Goal: Task Accomplishment & Management: Use online tool/utility

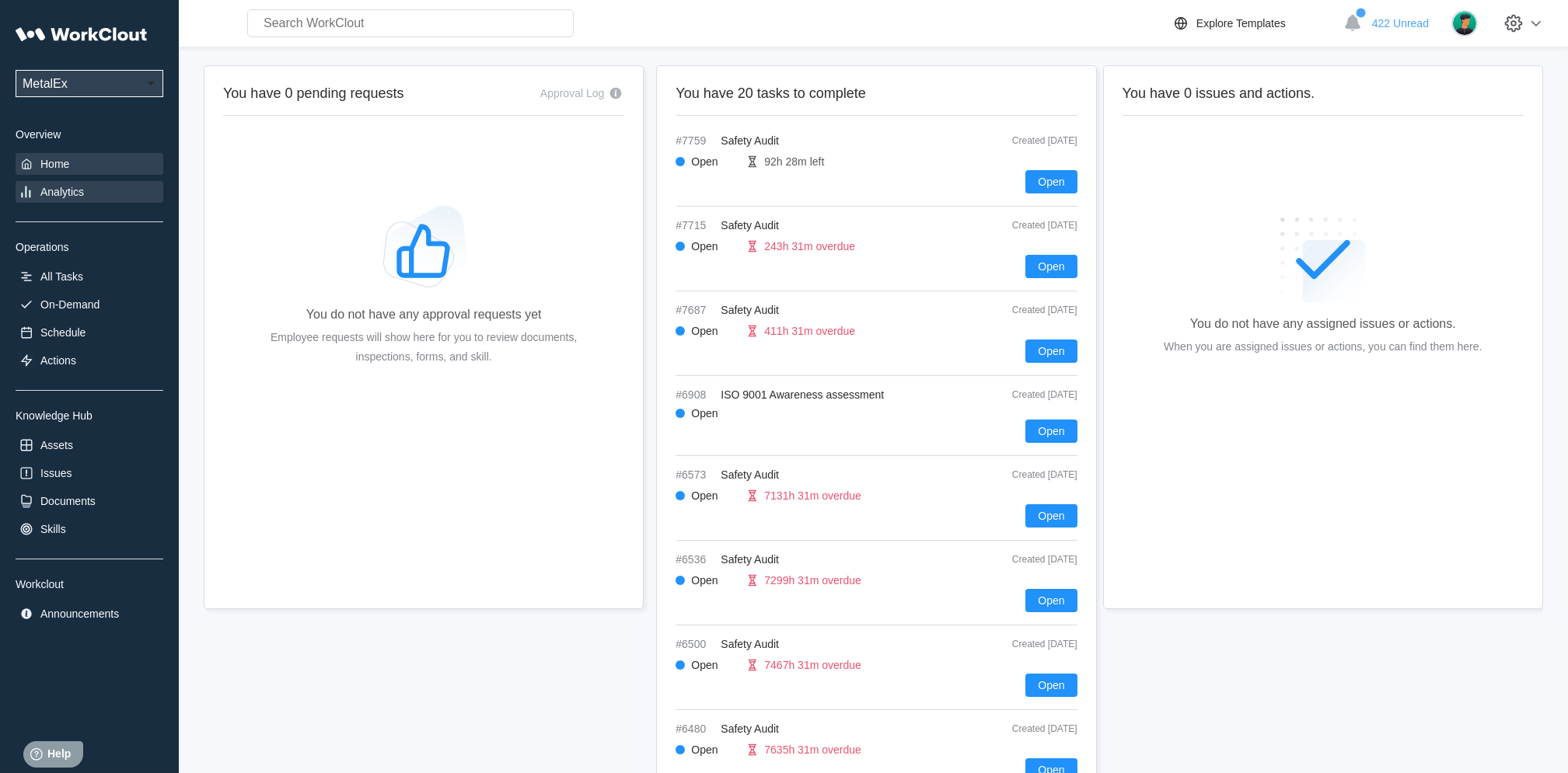
click at [70, 192] on div "Analytics" at bounding box center [62, 191] width 44 height 12
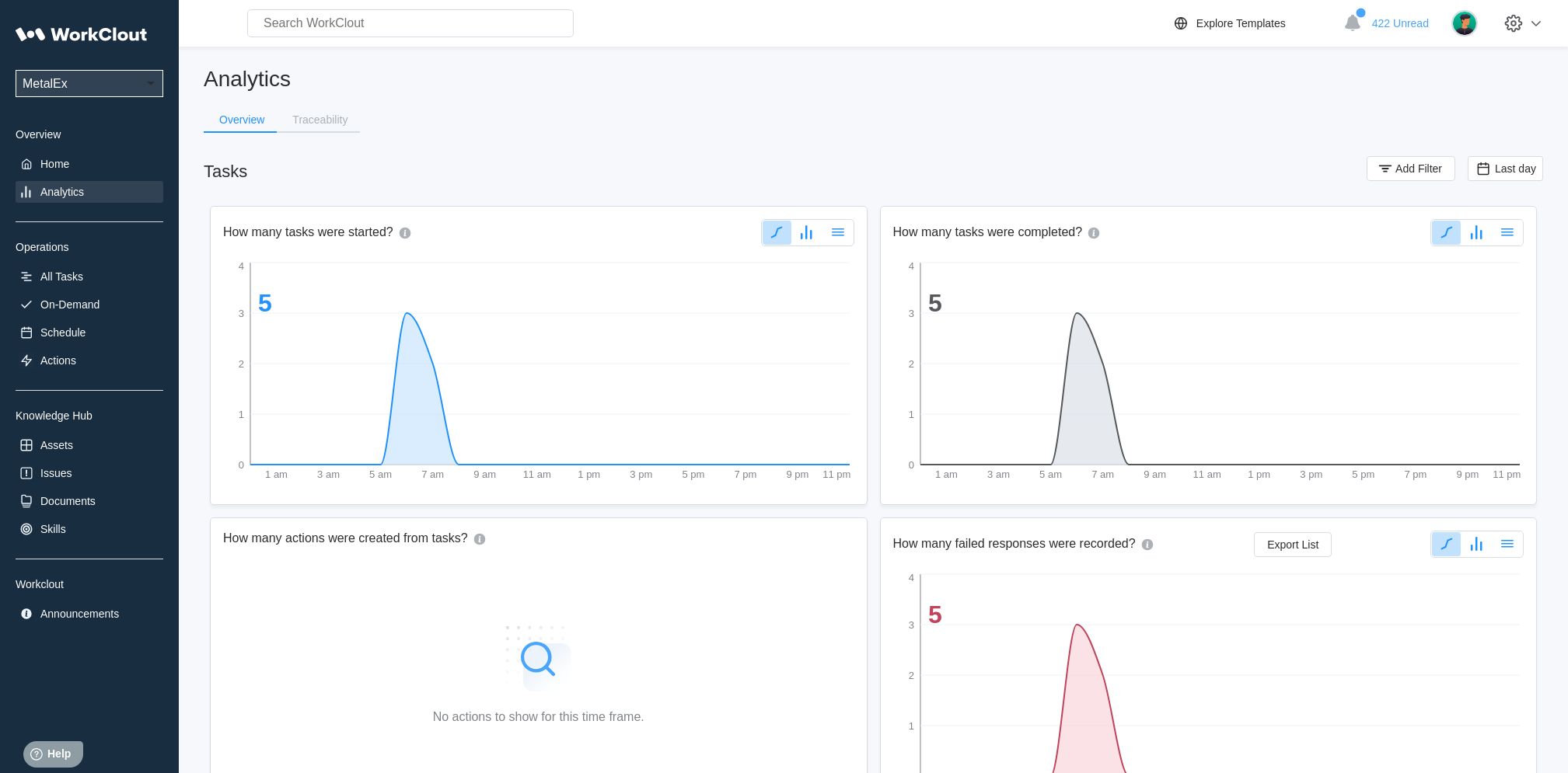
click at [1410, 169] on span "Add Filter" at bounding box center [1418, 169] width 46 height 11
click at [1077, 232] on icon at bounding box center [1076, 229] width 17 height 17
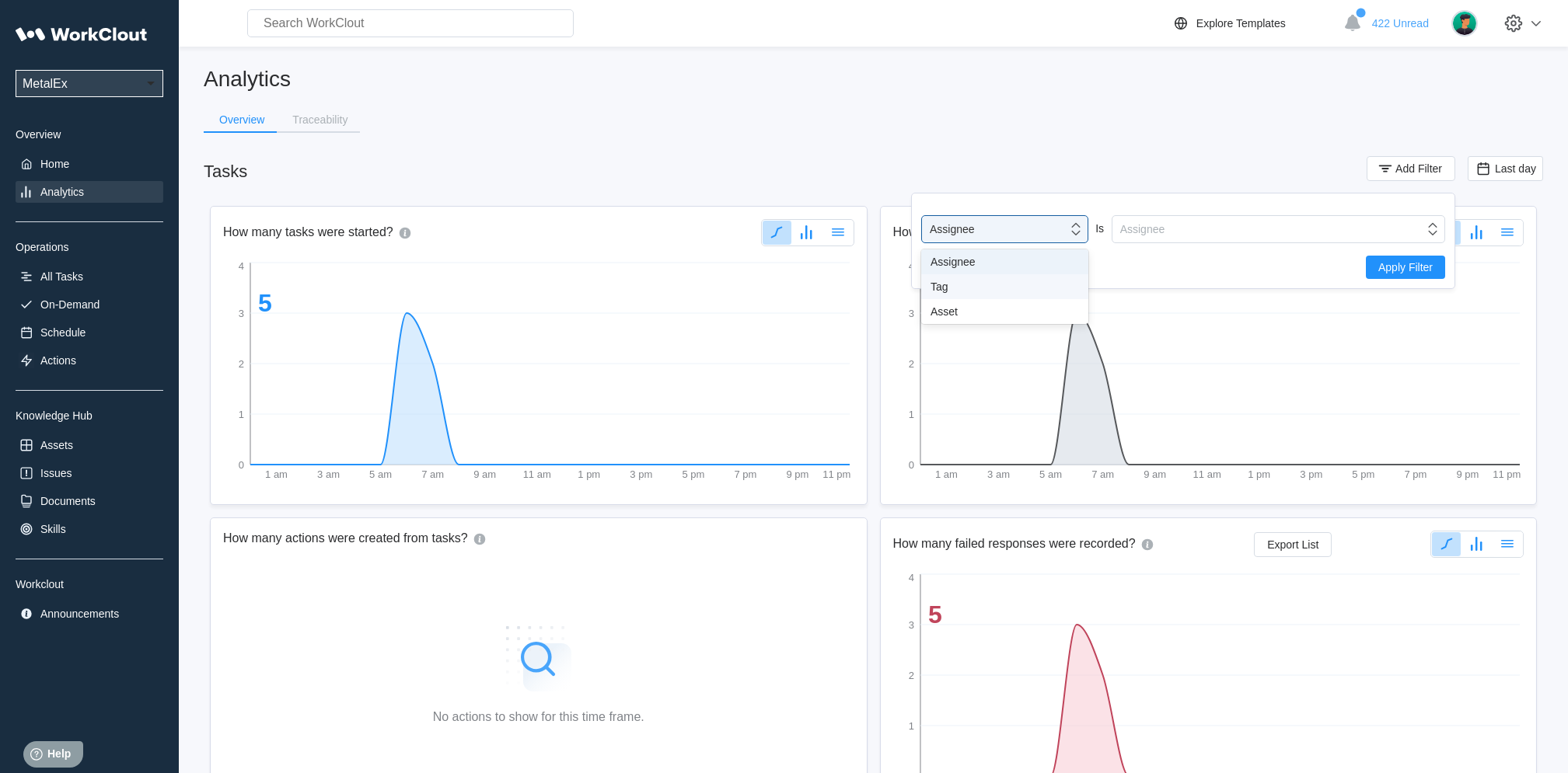
click at [1022, 297] on div "Tag" at bounding box center [1004, 286] width 167 height 25
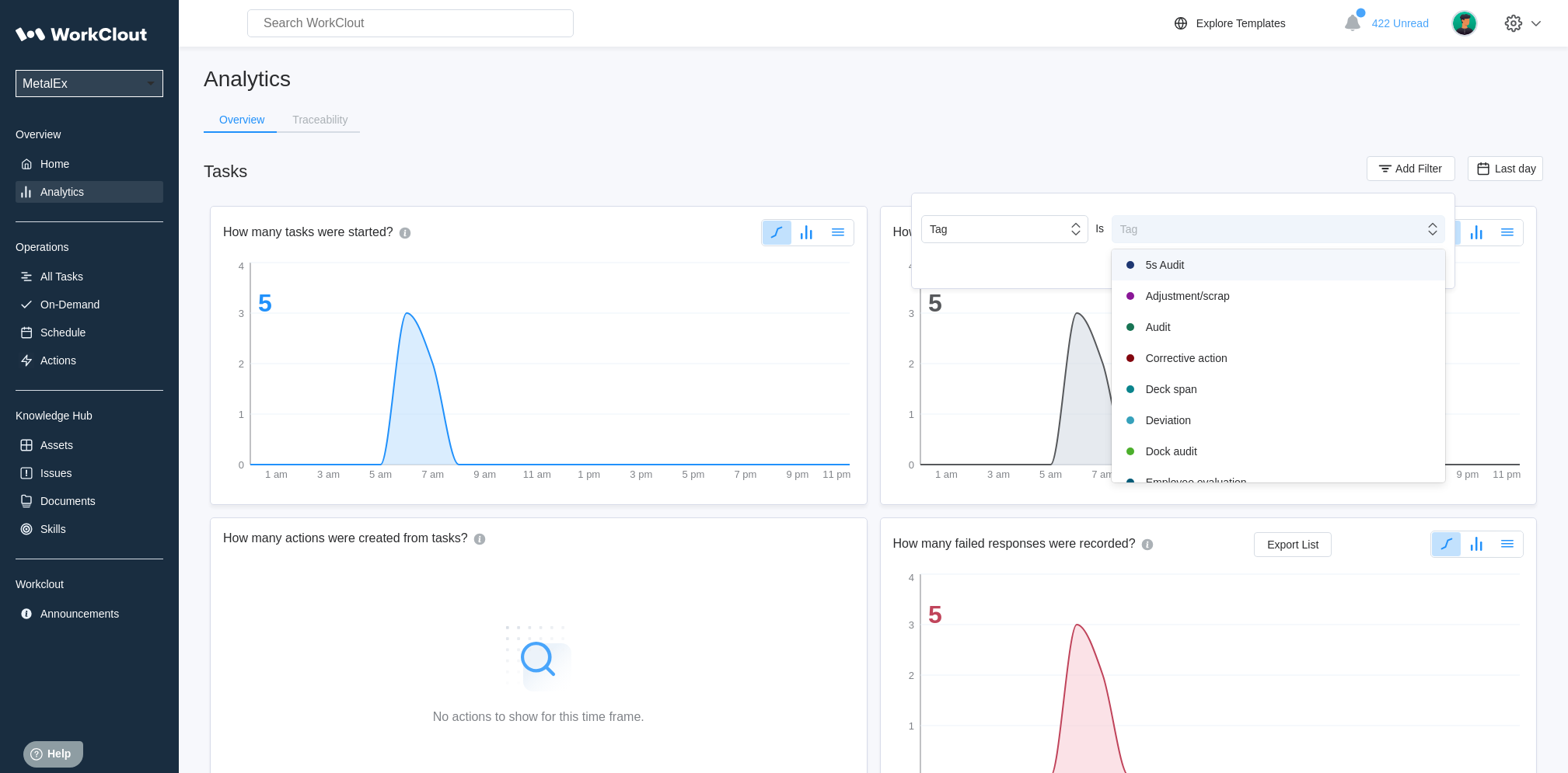
click at [1154, 225] on div "Tag" at bounding box center [1268, 229] width 312 height 21
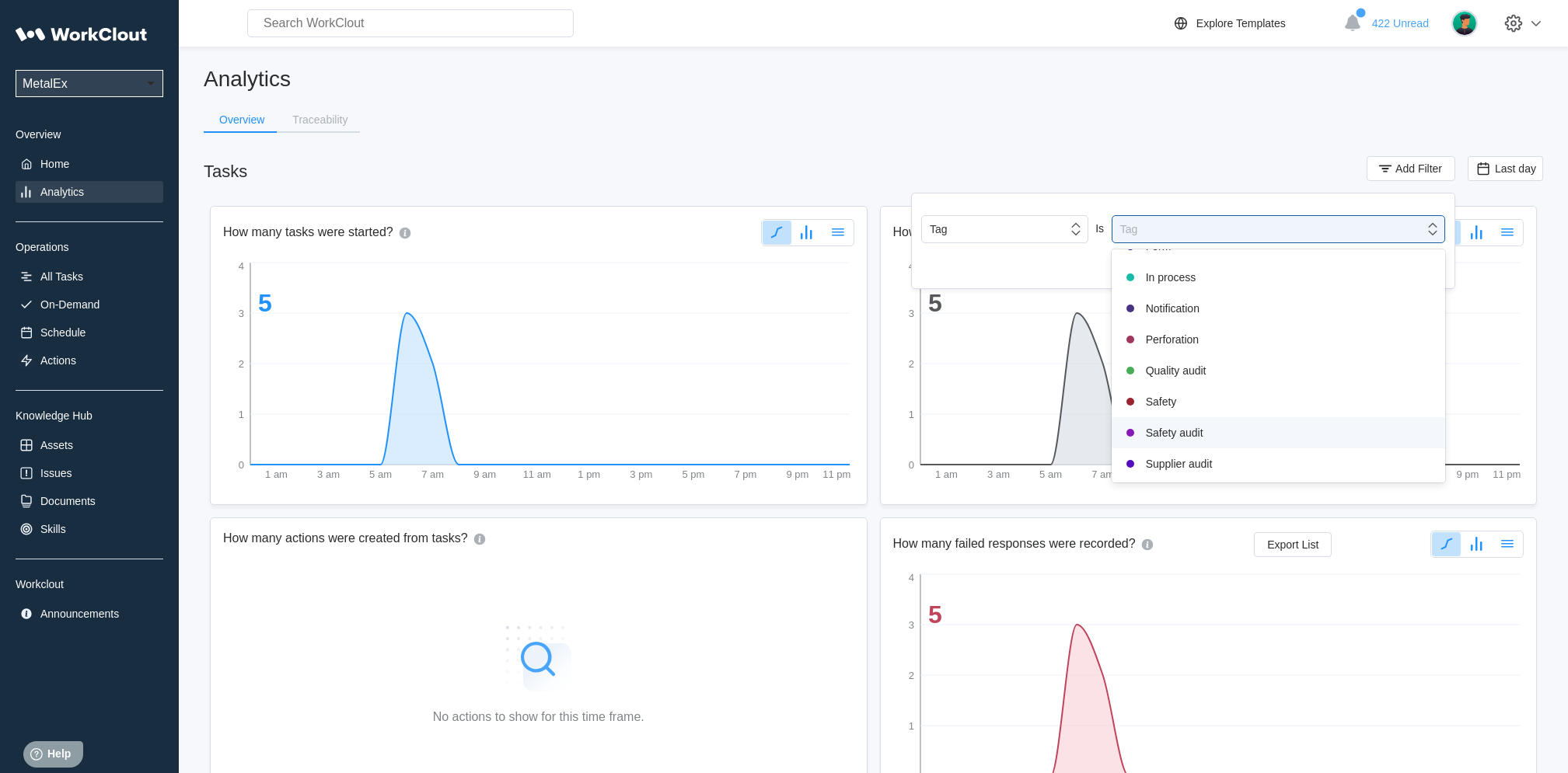
click at [1185, 440] on div "Safety audit" at bounding box center [1277, 433] width 315 height 19
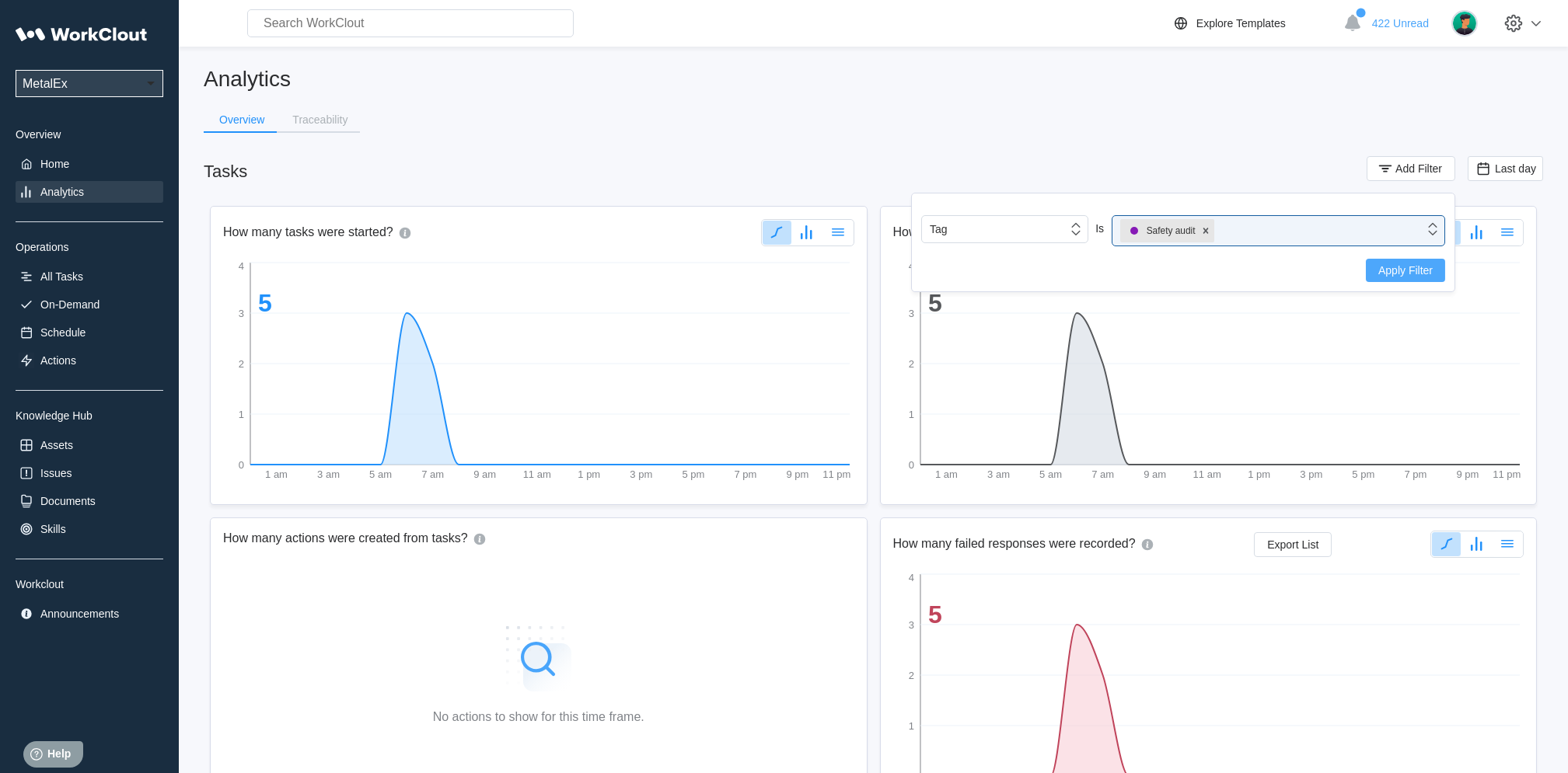
click at [1410, 280] on button "Apply Filter" at bounding box center [1405, 270] width 79 height 23
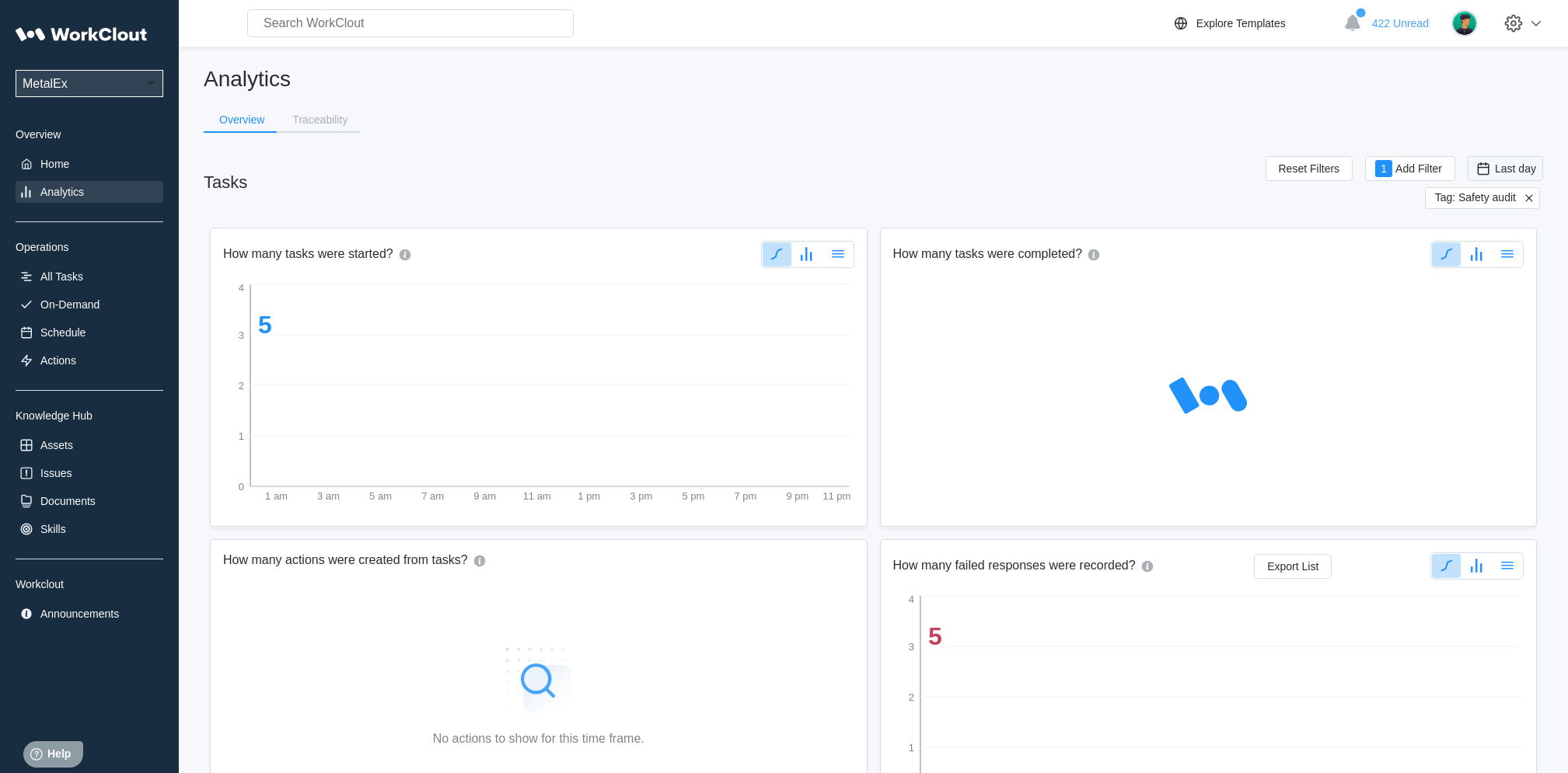
click at [1507, 164] on span "Last day" at bounding box center [1515, 168] width 41 height 12
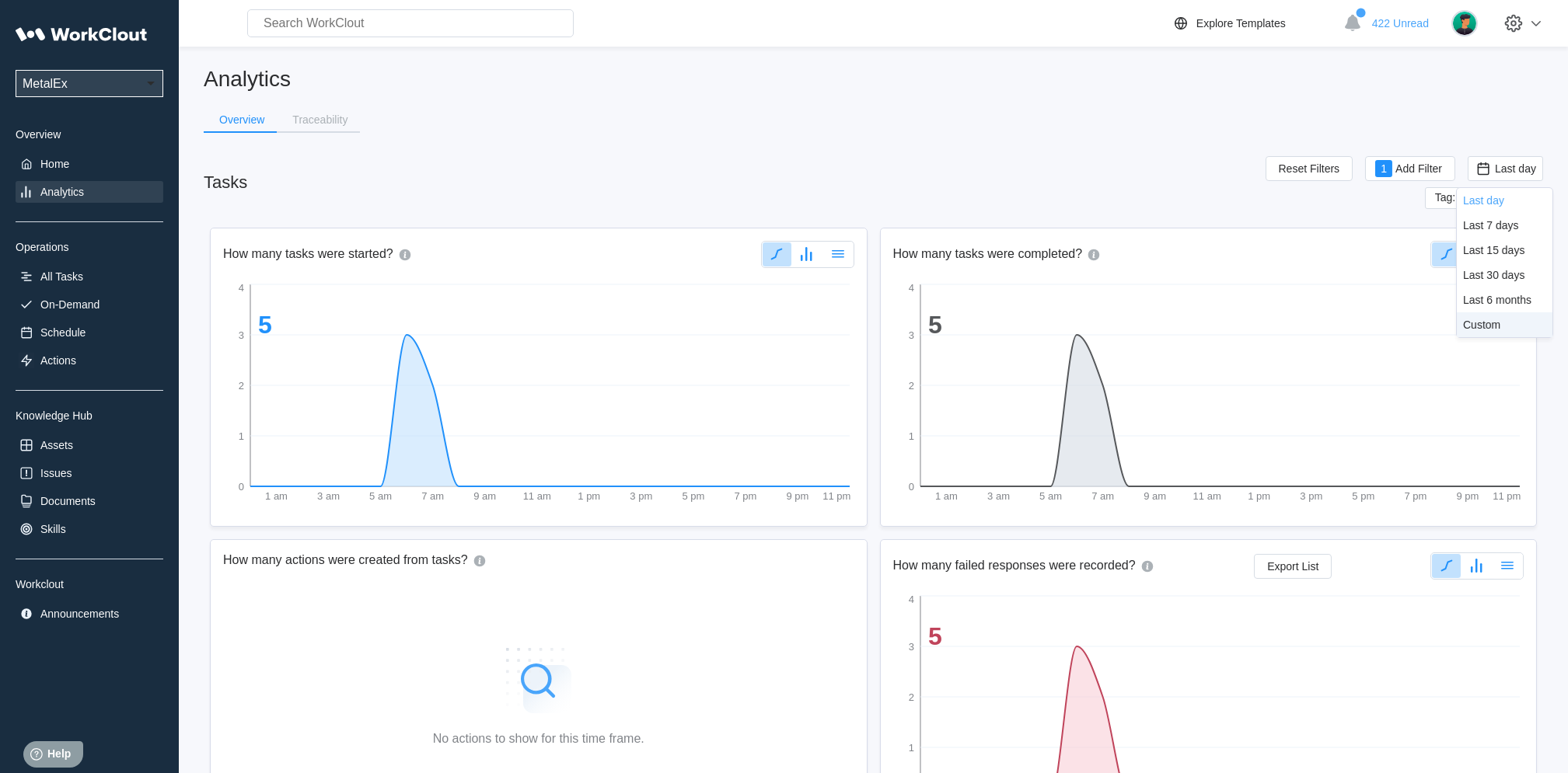
click at [1515, 321] on div "Custom" at bounding box center [1505, 324] width 84 height 12
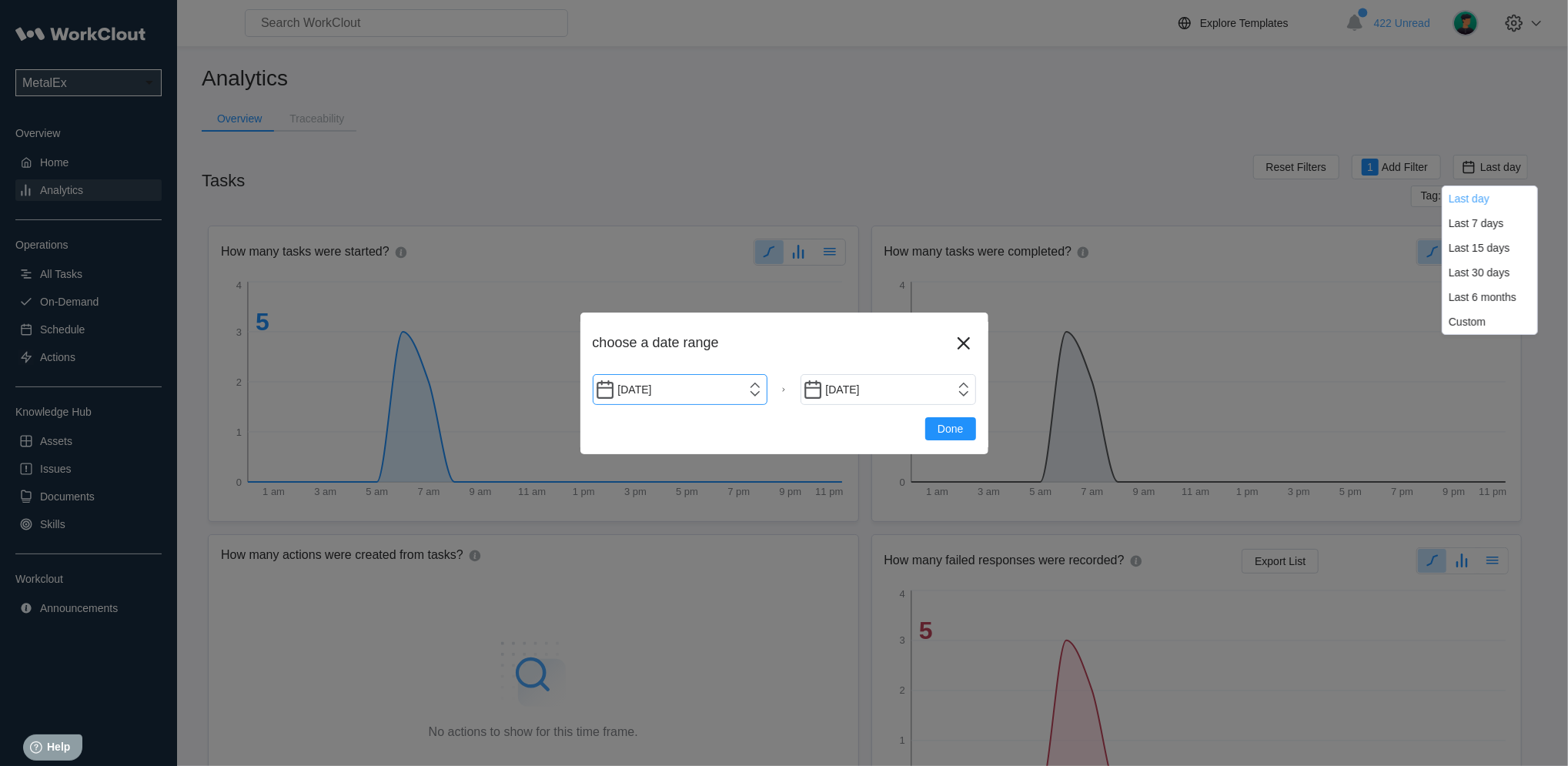
click at [757, 392] on input "[DATE]" at bounding box center [680, 389] width 176 height 30
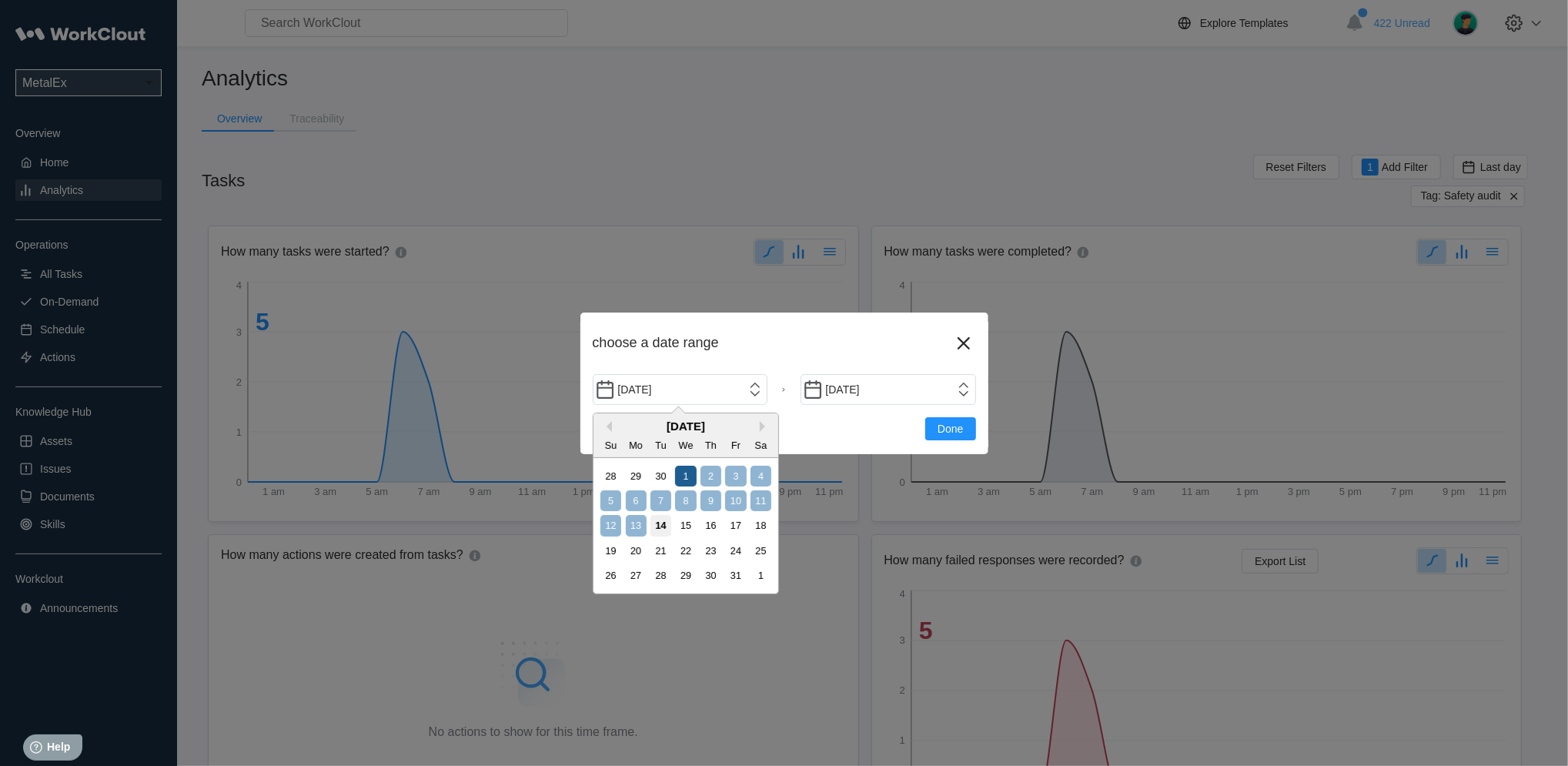
click at [680, 484] on div "1" at bounding box center [686, 476] width 21 height 21
type input "[DATE]"
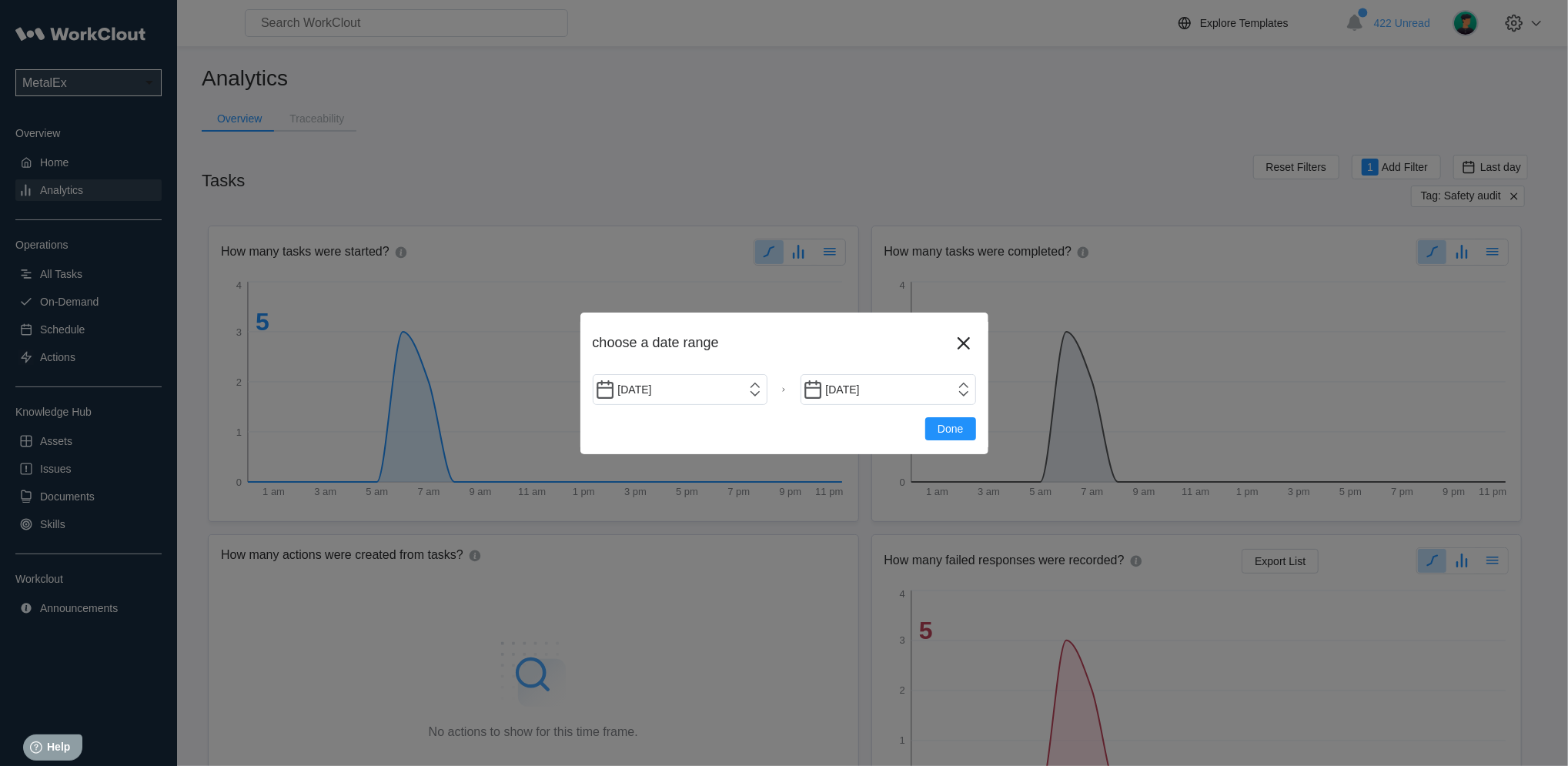
click at [968, 405] on div "Done" at bounding box center [784, 423] width 384 height 35
click at [965, 394] on input "[DATE]" at bounding box center [888, 389] width 176 height 30
click at [949, 439] on button "Done" at bounding box center [951, 428] width 50 height 23
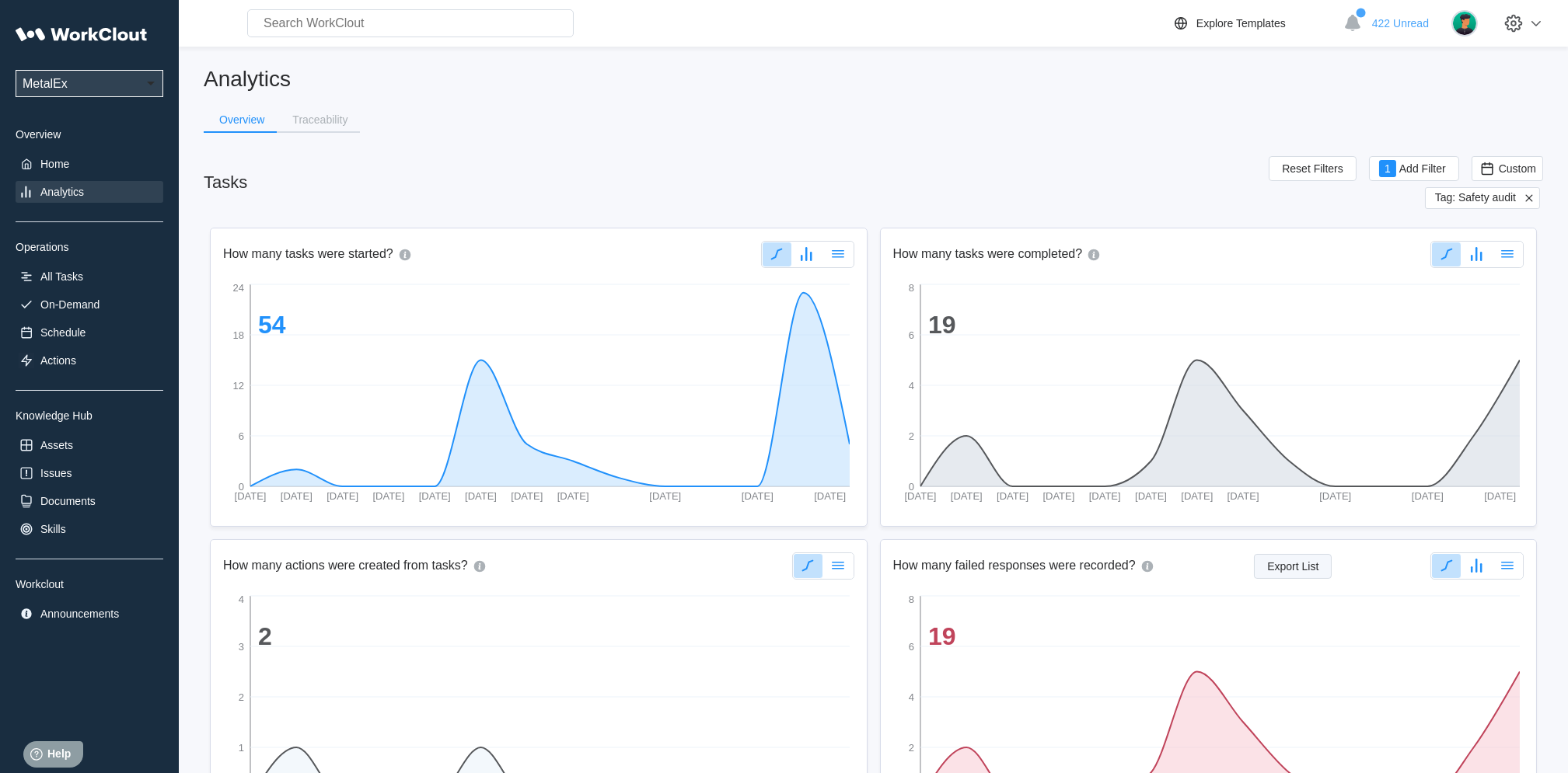
click at [1301, 564] on span "Export List" at bounding box center [1292, 567] width 51 height 11
